Goal: Task Accomplishment & Management: Manage account settings

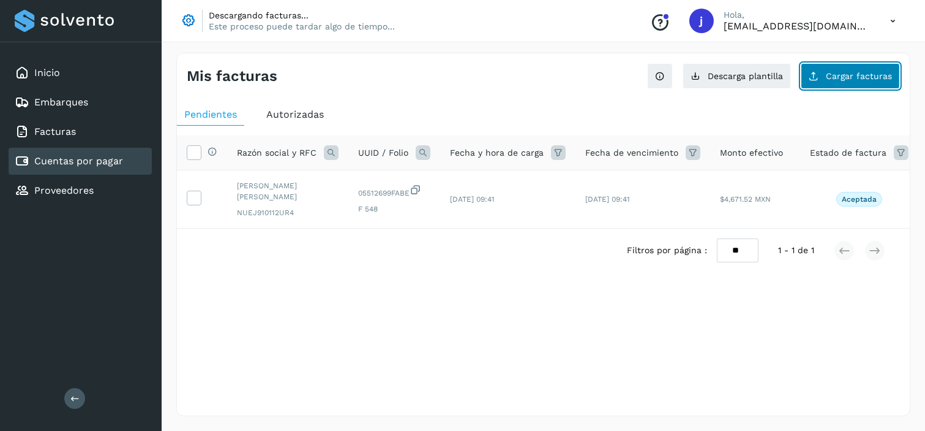
click at [833, 68] on button "Cargar facturas" at bounding box center [850, 76] width 99 height 26
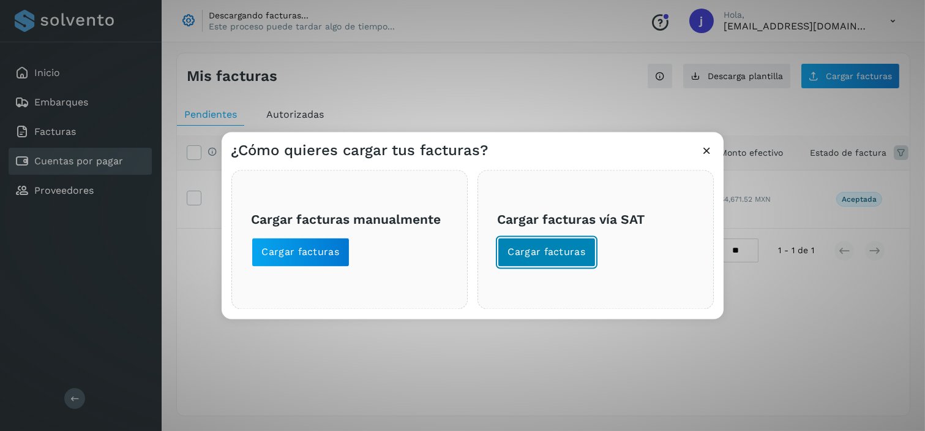
click at [561, 256] on span "Cargar facturas" at bounding box center [547, 251] width 78 height 13
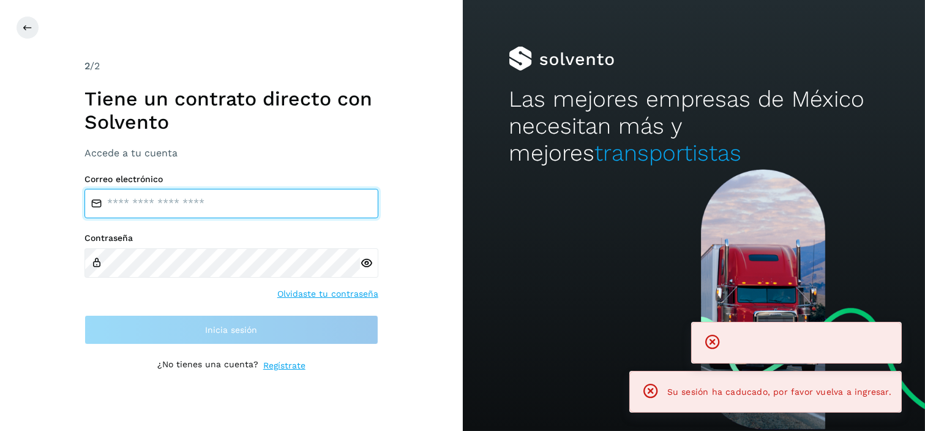
type input "**********"
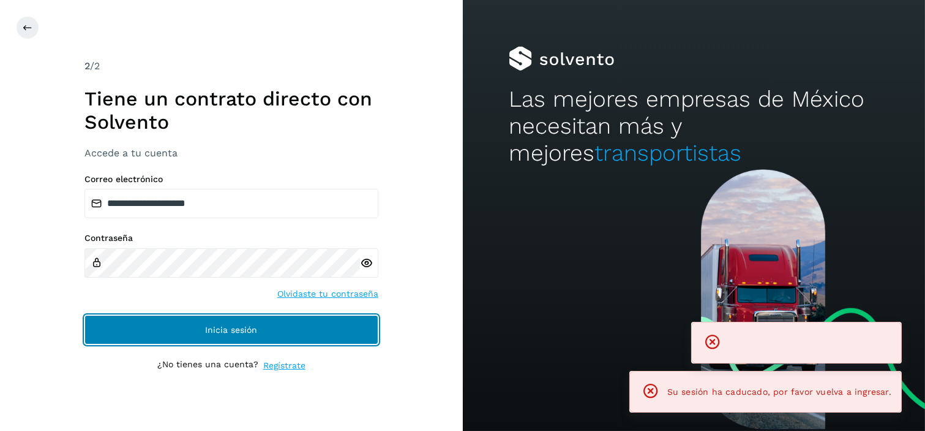
click at [266, 333] on button "Inicia sesión" at bounding box center [232, 329] width 294 height 29
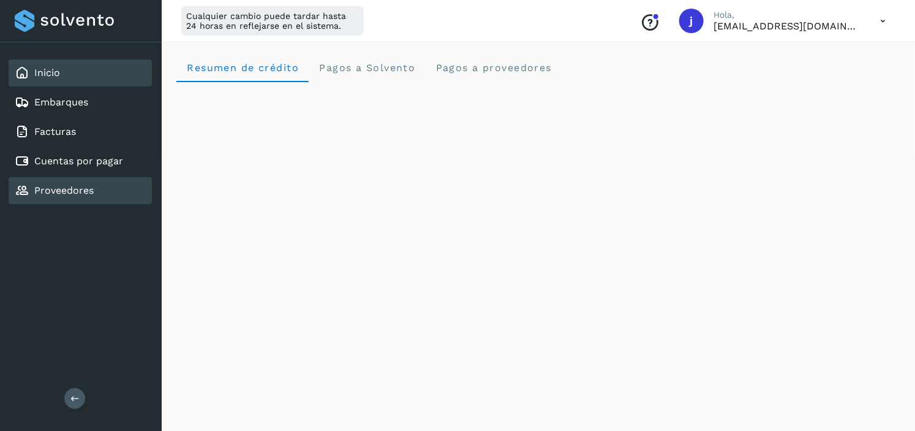
click at [91, 189] on link "Proveedores" at bounding box center [63, 190] width 59 height 12
click at [57, 184] on link "Proveedores" at bounding box center [63, 190] width 59 height 12
click at [120, 186] on div "Proveedores" at bounding box center [80, 190] width 143 height 27
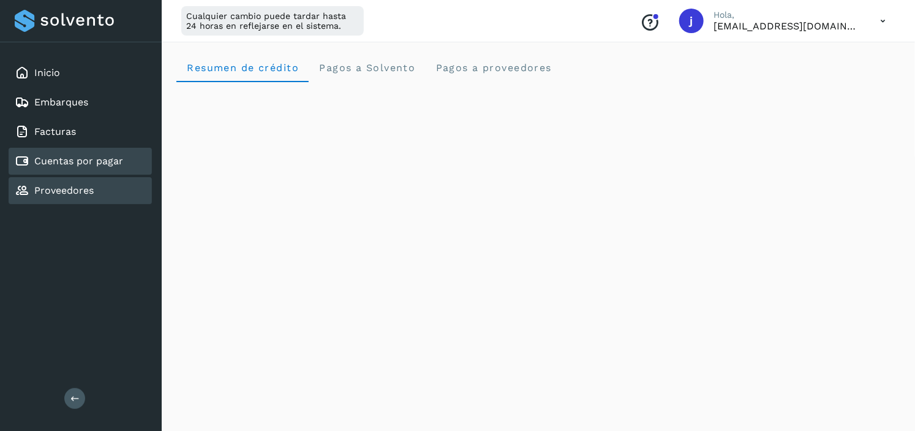
click at [72, 164] on div "Cuentas por pagar" at bounding box center [80, 161] width 143 height 27
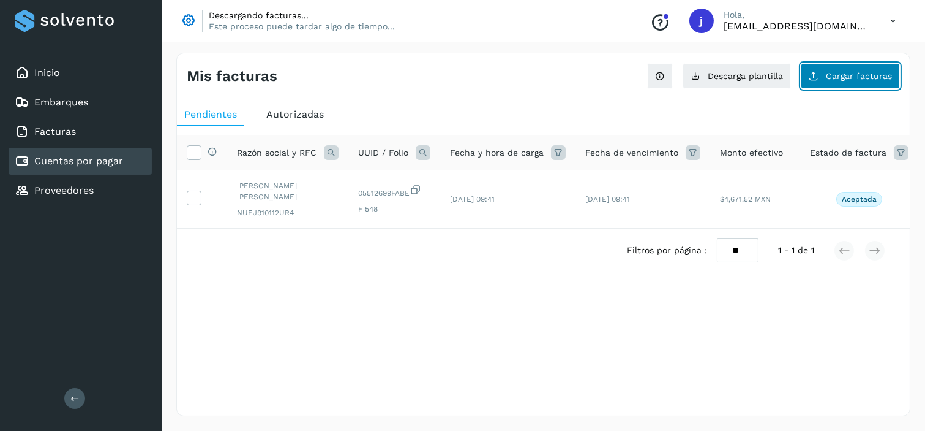
click at [863, 80] on span "Cargar facturas" at bounding box center [859, 76] width 66 height 9
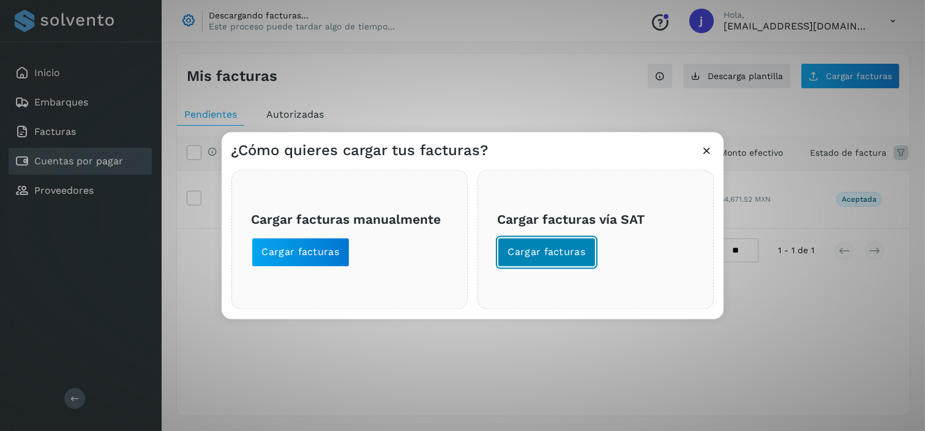
click at [557, 255] on span "Cargar facturas" at bounding box center [547, 251] width 78 height 13
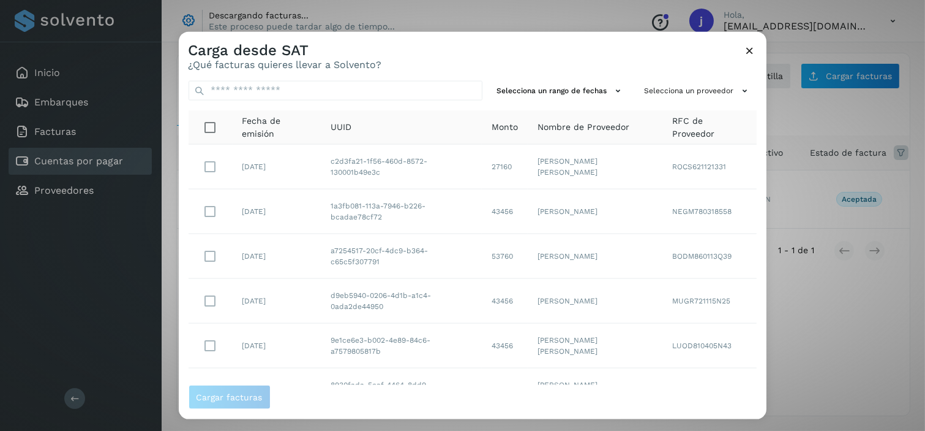
click at [544, 217] on td "[PERSON_NAME]" at bounding box center [595, 211] width 135 height 45
drag, startPoint x: 229, startPoint y: 393, endPoint x: 402, endPoint y: 387, distance: 173.4
click at [402, 387] on span "Cargar facturas" at bounding box center [473, 397] width 568 height 24
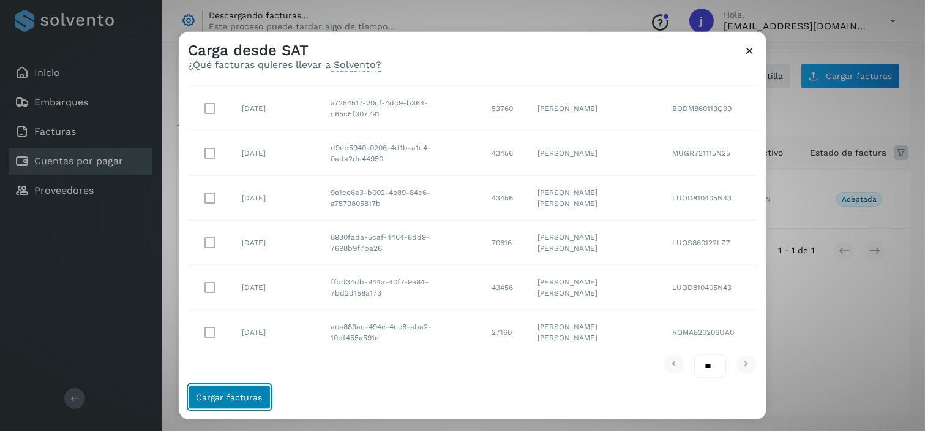
scroll to position [151, 0]
click at [233, 400] on span "Cargar facturas" at bounding box center [230, 397] width 66 height 9
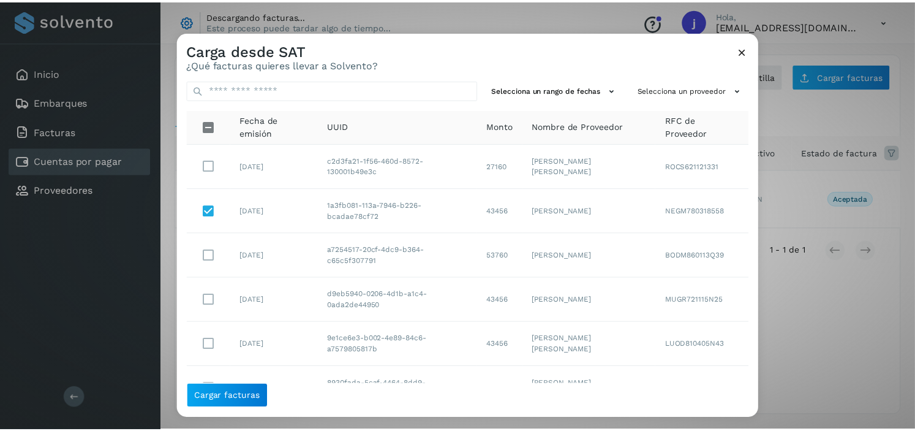
scroll to position [0, 0]
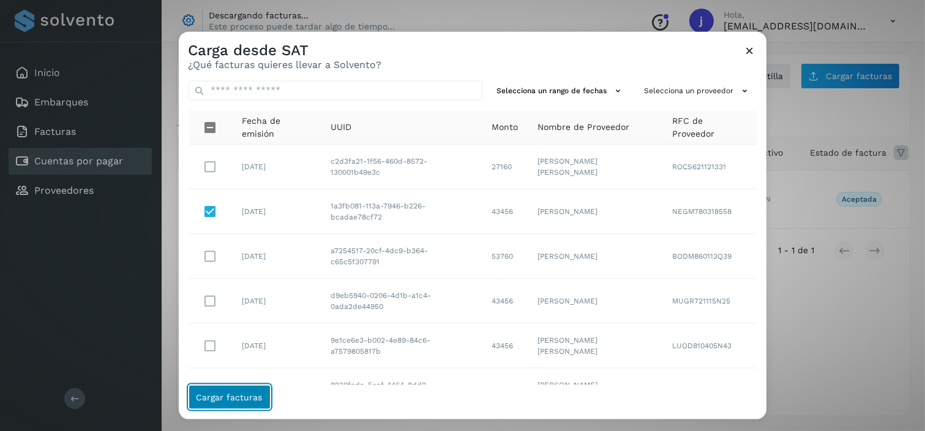
click at [230, 385] on button "Cargar facturas" at bounding box center [230, 397] width 82 height 24
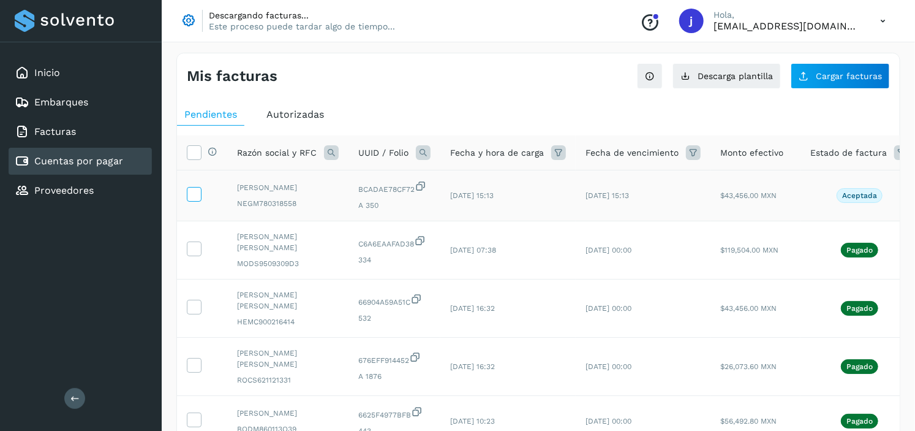
click at [189, 194] on icon at bounding box center [193, 193] width 13 height 13
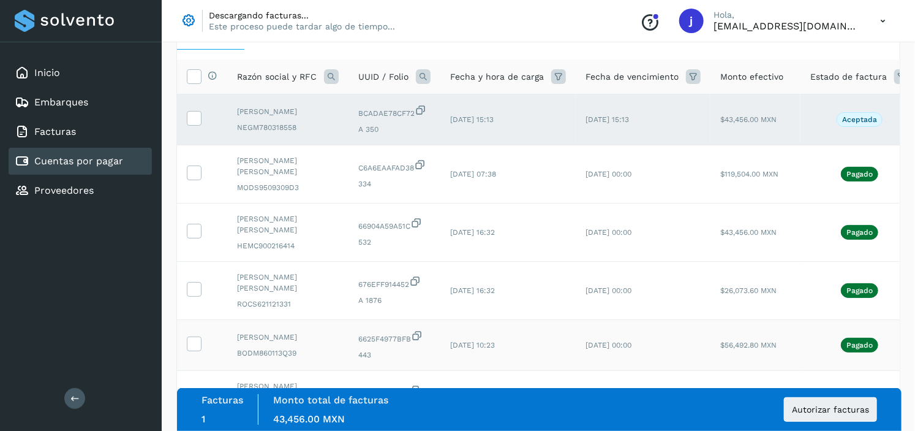
scroll to position [408, 0]
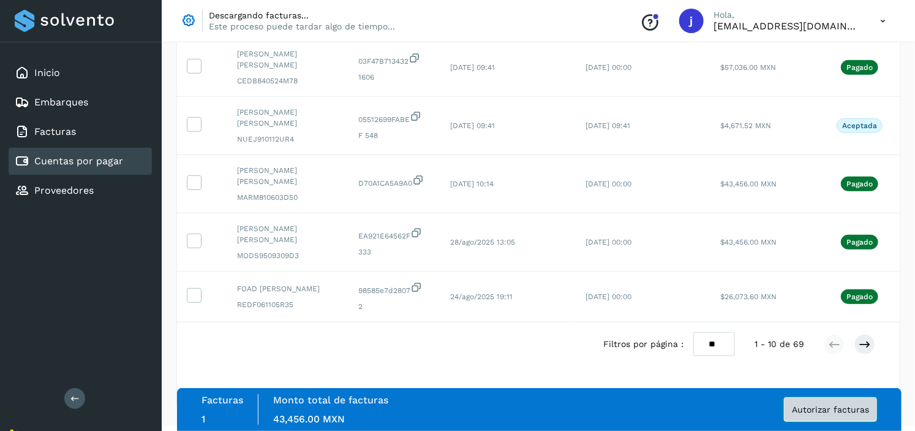
click at [826, 411] on span "Autorizar facturas" at bounding box center [830, 409] width 77 height 9
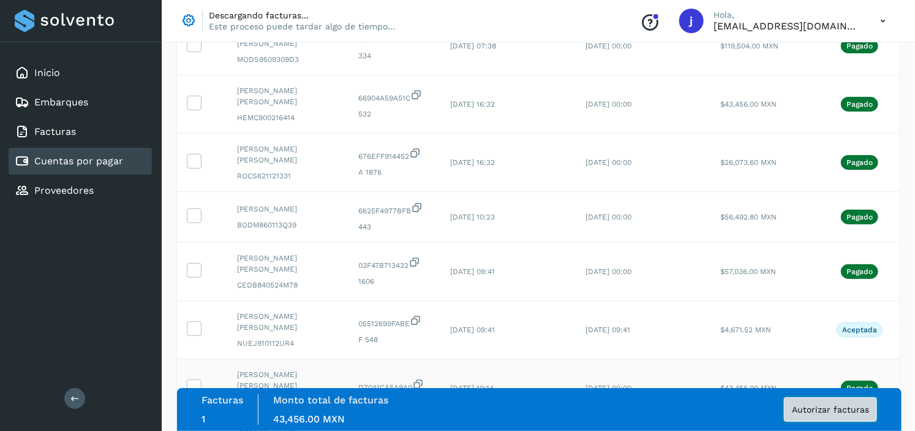
scroll to position [423, 0]
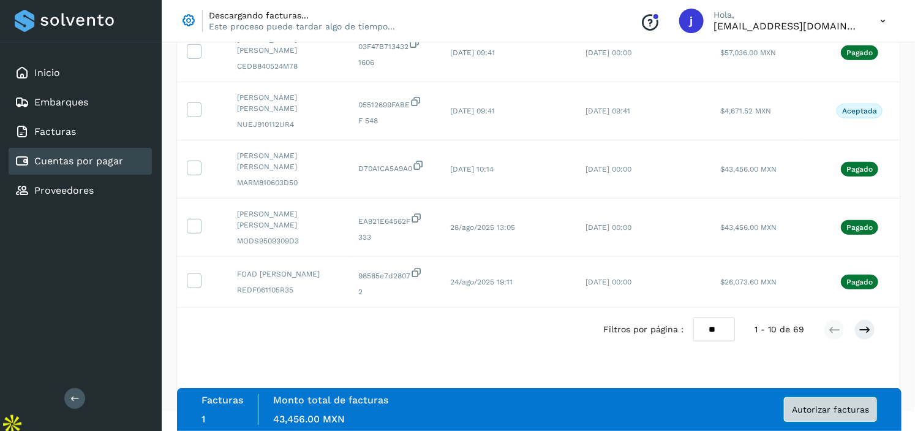
click at [823, 412] on span "Autorizar facturas" at bounding box center [830, 409] width 77 height 9
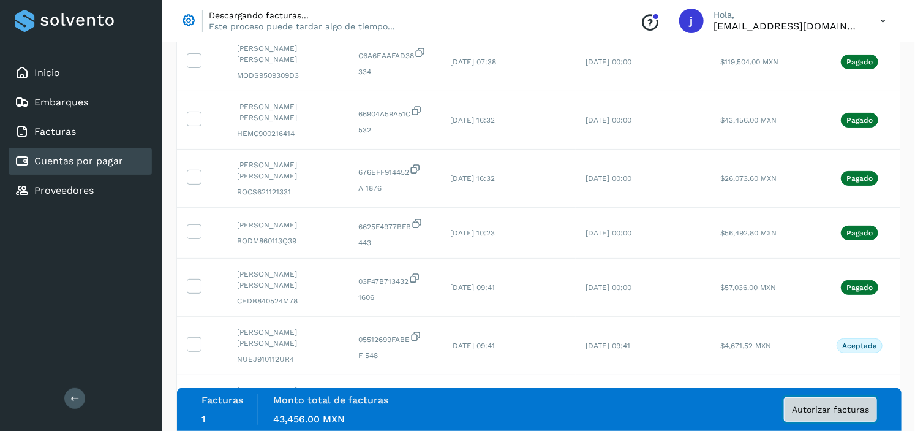
scroll to position [0, 0]
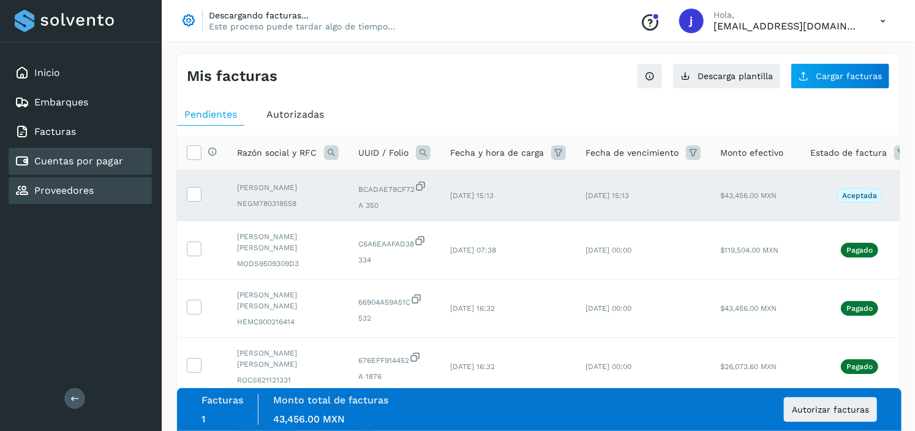
click at [90, 184] on link "Proveedores" at bounding box center [63, 190] width 59 height 12
click at [46, 184] on link "Proveedores" at bounding box center [63, 190] width 59 height 12
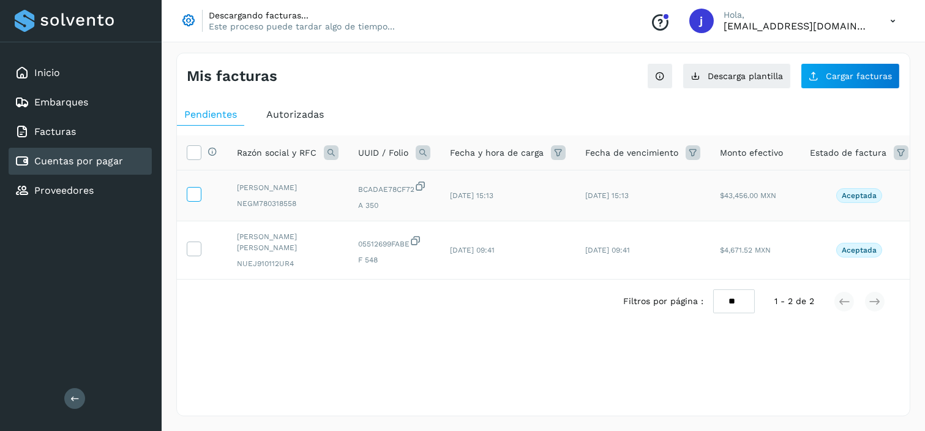
click at [195, 198] on icon at bounding box center [193, 193] width 13 height 13
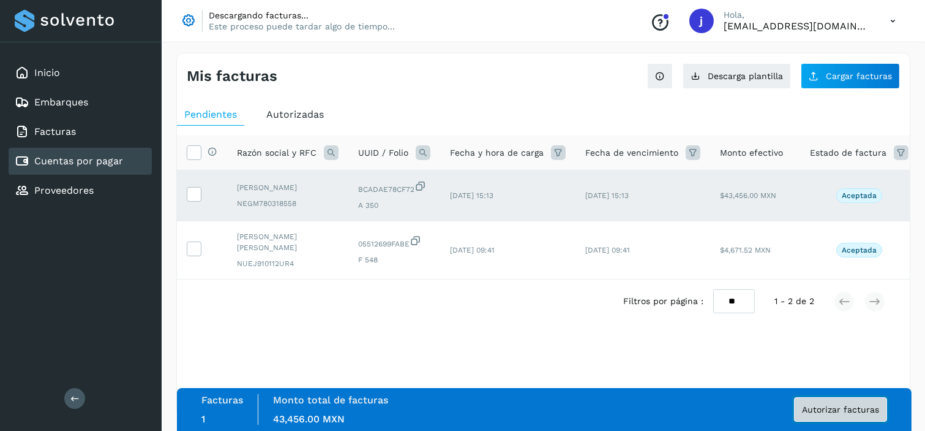
click at [862, 410] on span "Autorizar facturas" at bounding box center [840, 409] width 77 height 9
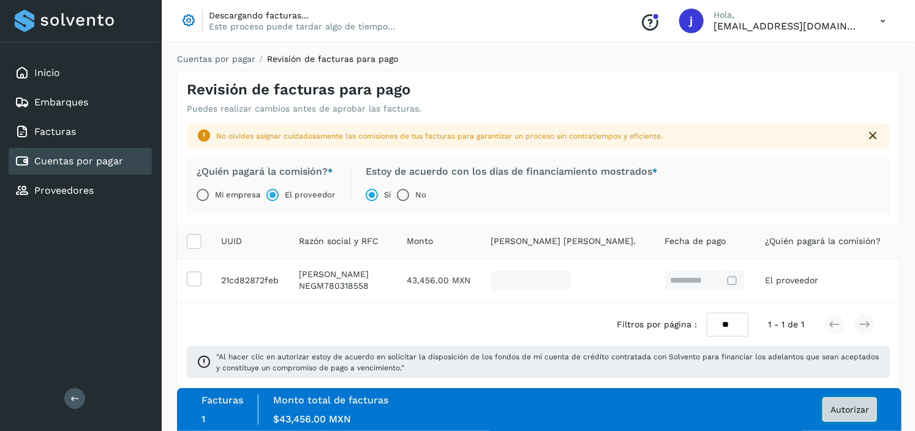
click at [841, 407] on span "Autorizar" at bounding box center [849, 409] width 39 height 9
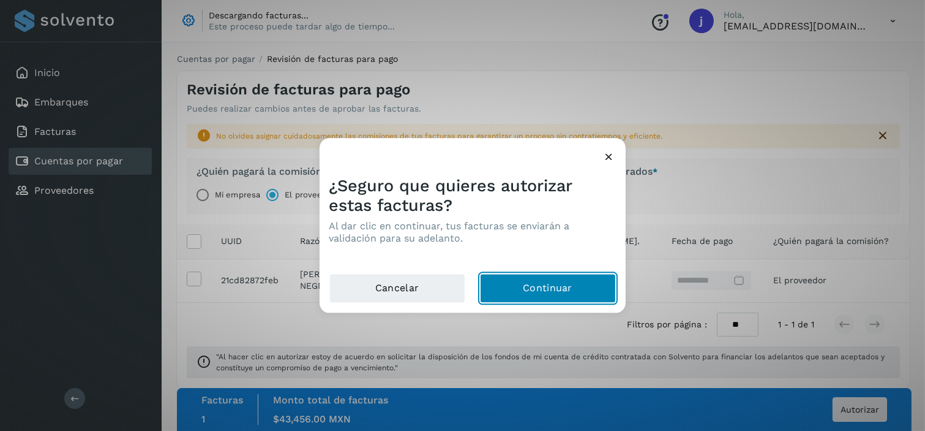
click at [568, 282] on button "Continuar" at bounding box center [548, 287] width 136 height 29
